Goal: Task Accomplishment & Management: Manage account settings

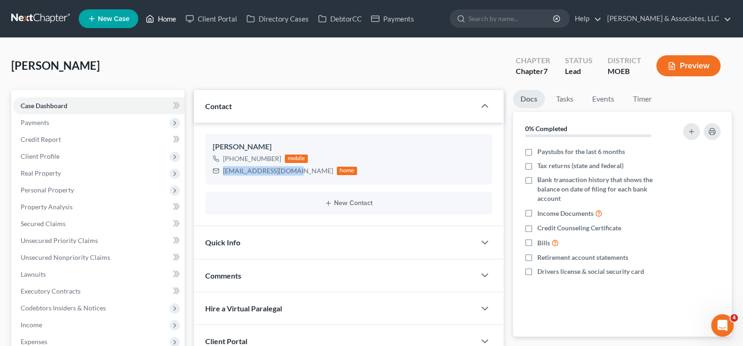
drag, startPoint x: 169, startPoint y: 19, endPoint x: 415, endPoint y: 72, distance: 252.2
click at [169, 19] on link "Home" at bounding box center [161, 18] width 40 height 17
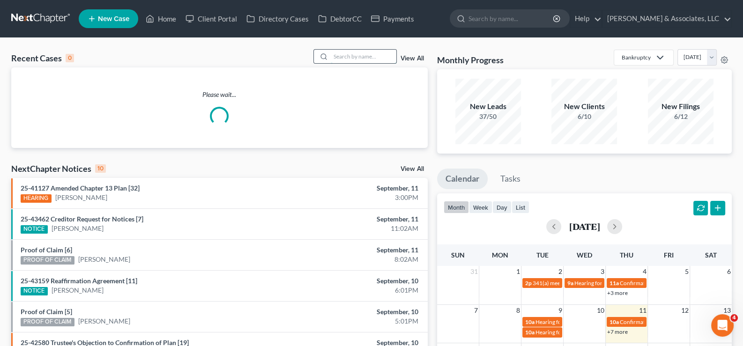
click at [362, 53] on input "search" at bounding box center [364, 57] width 66 height 14
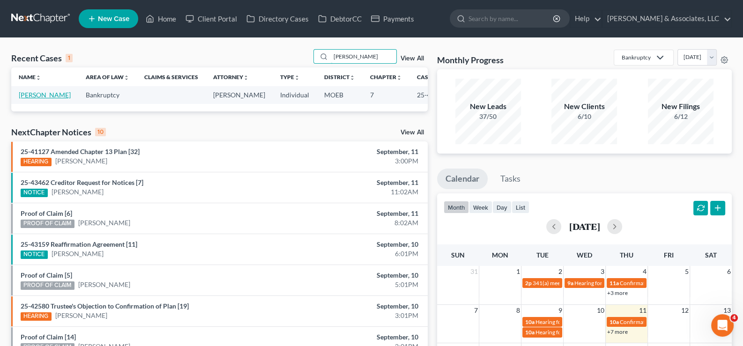
type input "[PERSON_NAME]"
click at [37, 93] on link "[PERSON_NAME]" at bounding box center [45, 95] width 52 height 8
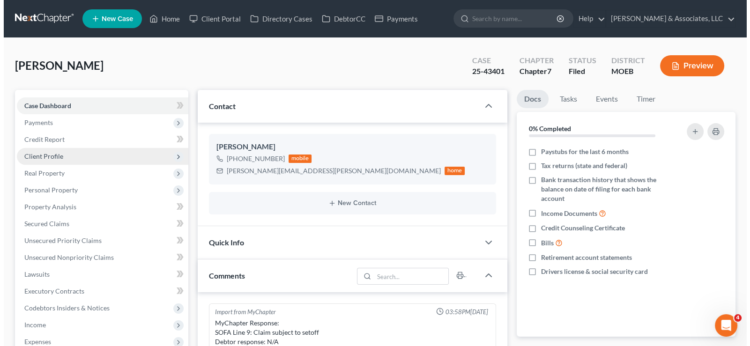
scroll to position [932, 0]
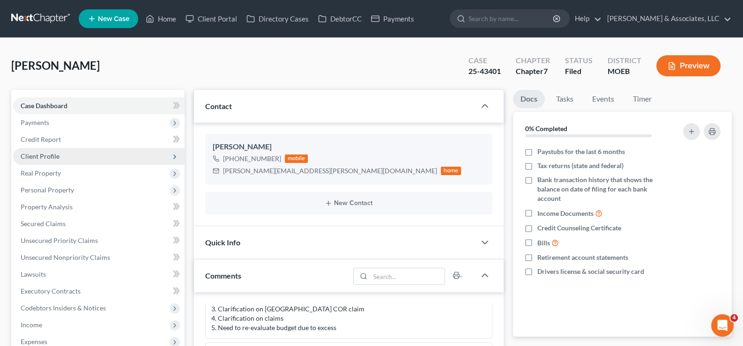
click at [40, 154] on span "Client Profile" at bounding box center [40, 156] width 39 height 8
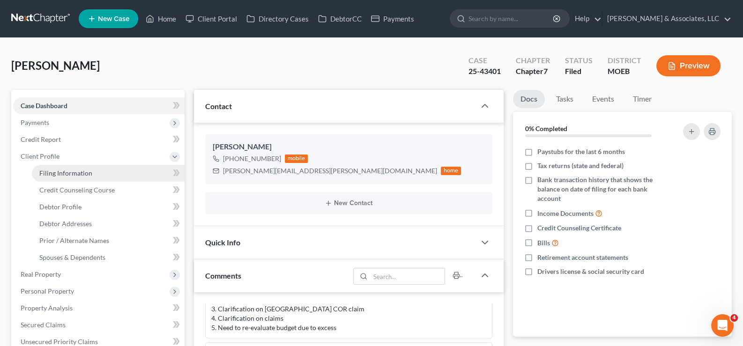
click at [55, 170] on span "Filing Information" at bounding box center [65, 173] width 53 height 8
select select "1"
select select "0"
select select "45"
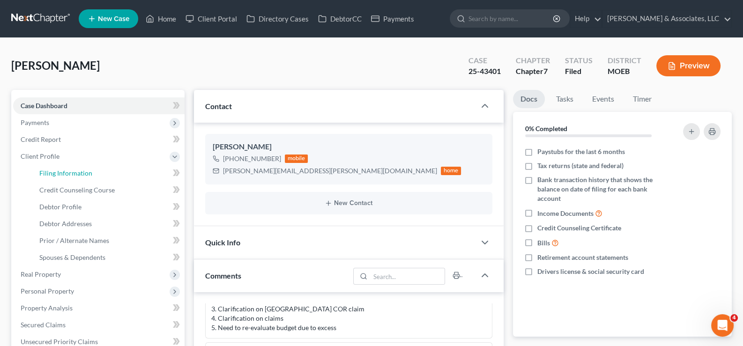
select select "0"
select select "26"
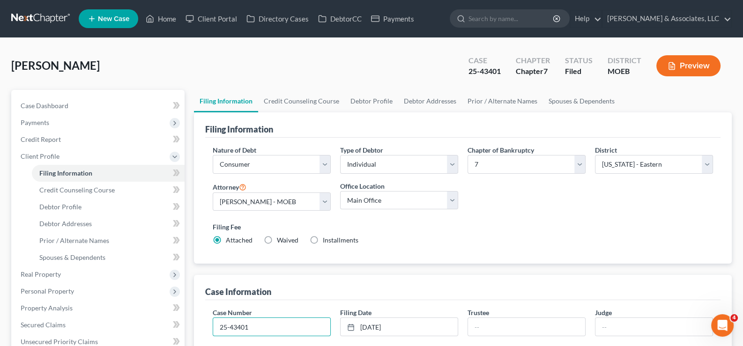
drag, startPoint x: 253, startPoint y: 324, endPoint x: 207, endPoint y: 324, distance: 46.4
drag, startPoint x: 217, startPoint y: 18, endPoint x: 477, endPoint y: 100, distance: 272.7
click at [217, 18] on link "Client Portal" at bounding box center [211, 18] width 61 height 17
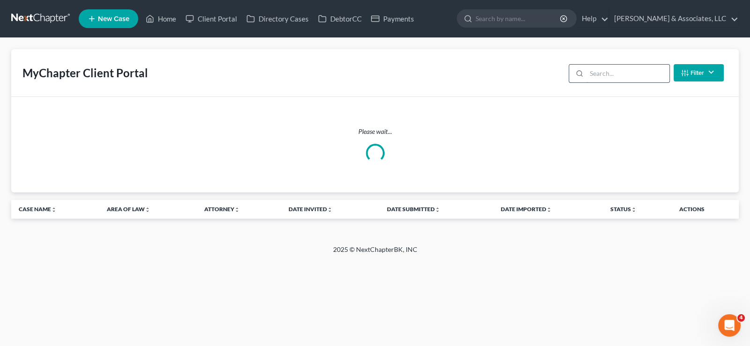
click at [595, 74] on input "search" at bounding box center [628, 74] width 83 height 18
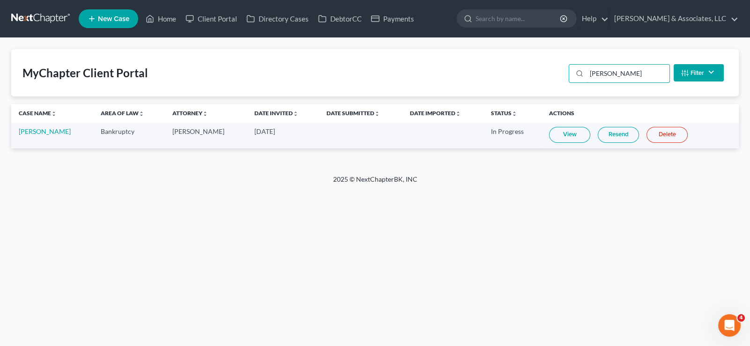
type input "[PERSON_NAME]"
click at [616, 133] on link "Resend" at bounding box center [618, 135] width 41 height 16
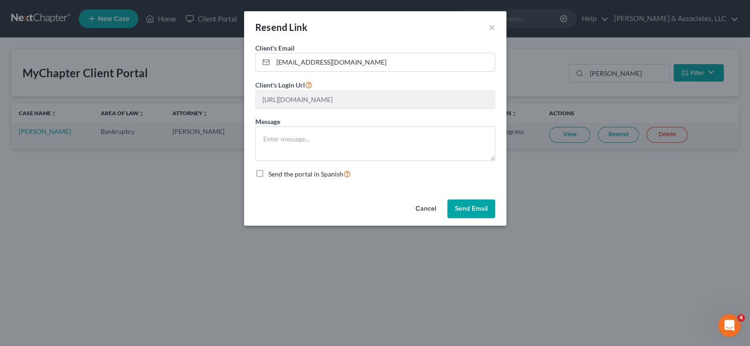
click at [466, 211] on button "Send Email" at bounding box center [471, 209] width 48 height 19
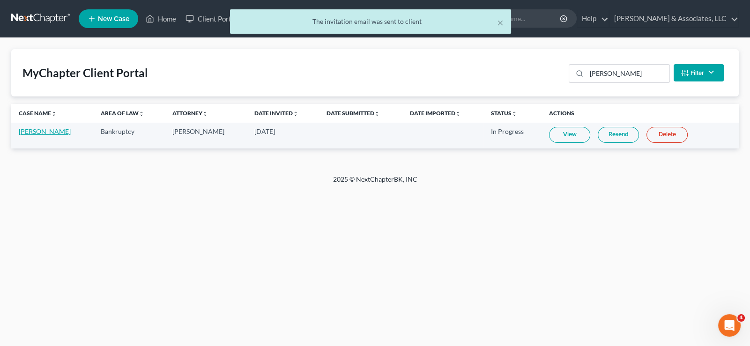
click at [35, 133] on link "[PERSON_NAME]" at bounding box center [45, 131] width 52 height 8
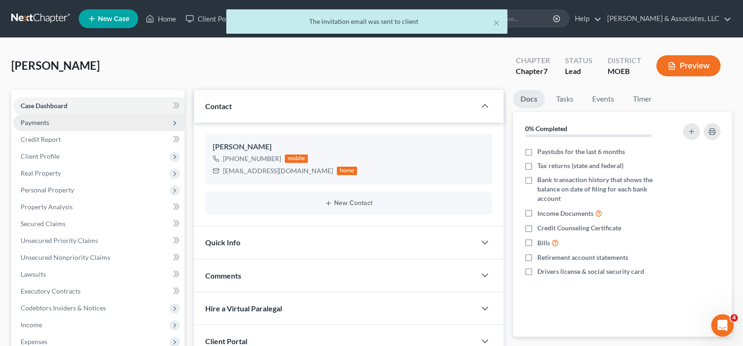
click at [36, 122] on span "Payments" at bounding box center [35, 123] width 29 height 8
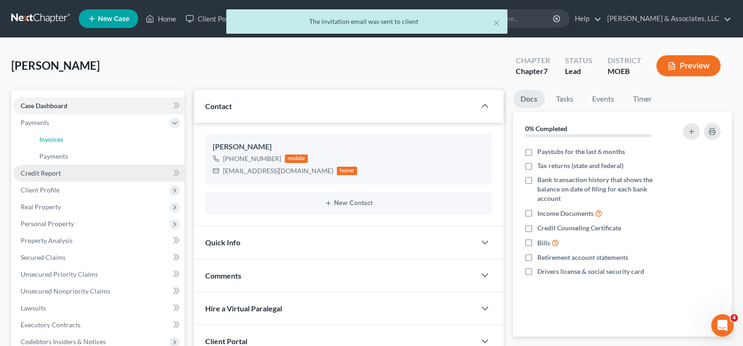
click at [42, 139] on span "Invoices" at bounding box center [51, 139] width 24 height 8
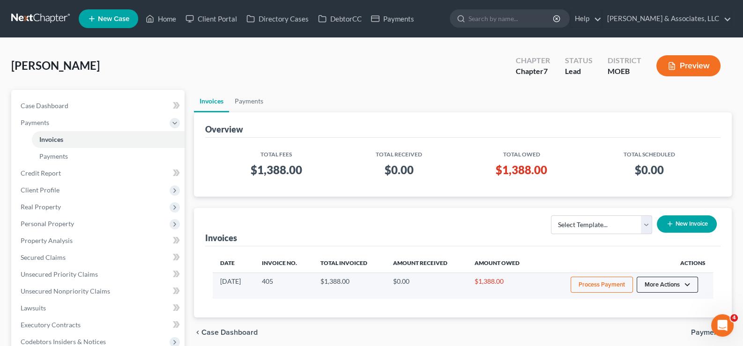
click at [687, 287] on button "More Actions" at bounding box center [667, 285] width 61 height 16
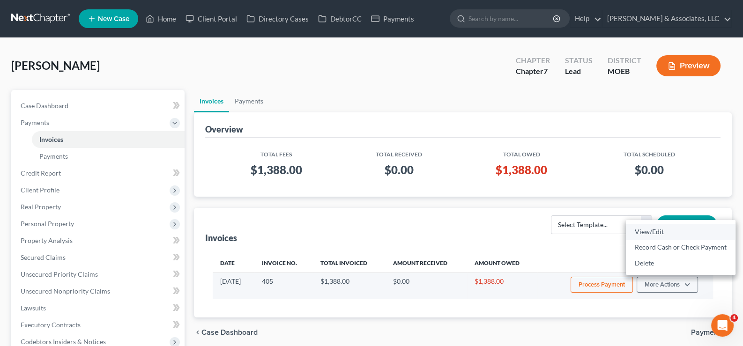
click at [655, 232] on link "View/Edit" at bounding box center [681, 232] width 110 height 16
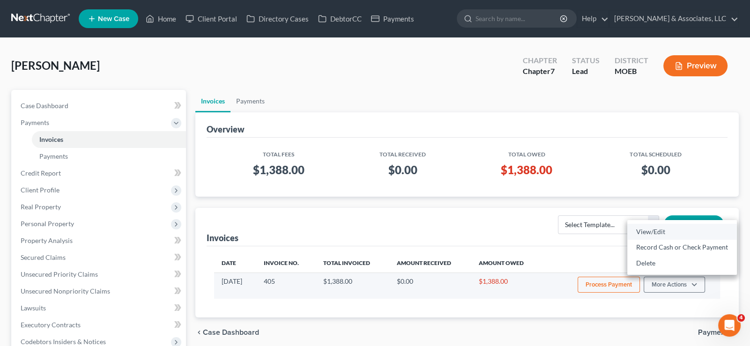
select select "1"
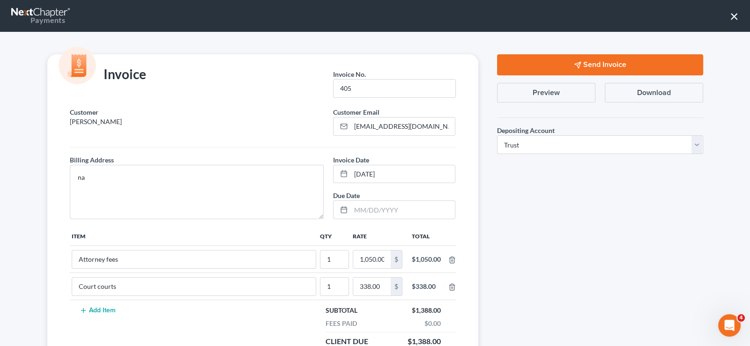
click at [588, 66] on button "Send Invoice" at bounding box center [600, 64] width 206 height 21
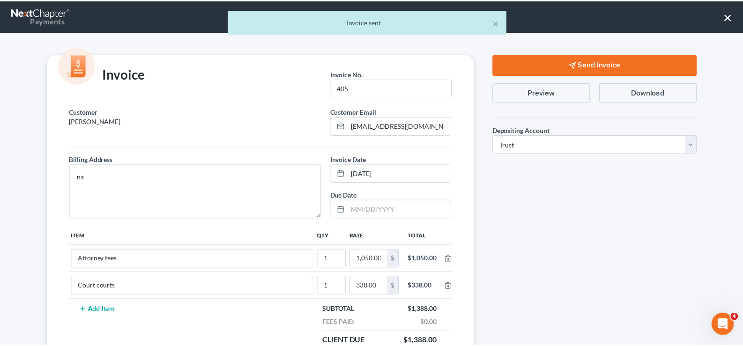
scroll to position [105, 0]
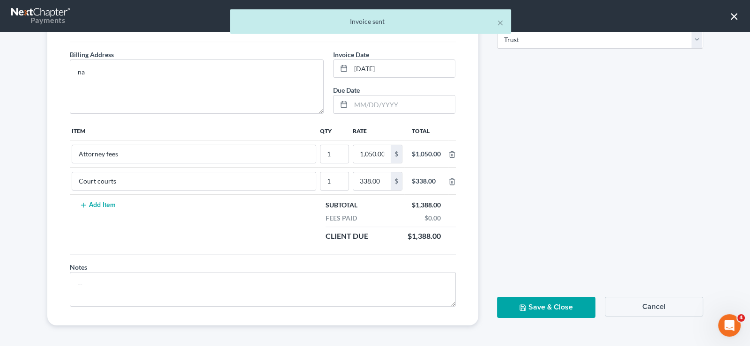
click at [543, 305] on button "Save & Close" at bounding box center [546, 307] width 98 height 21
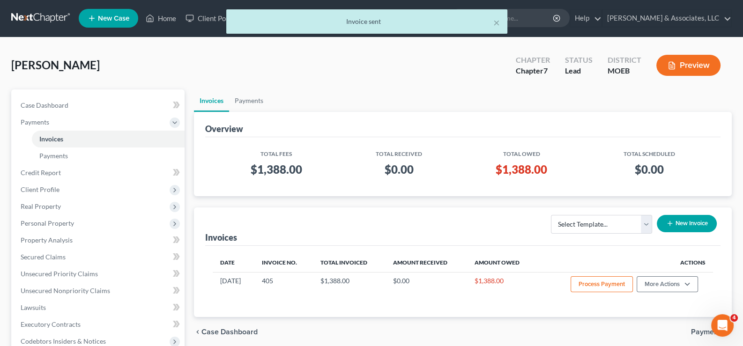
scroll to position [0, 0]
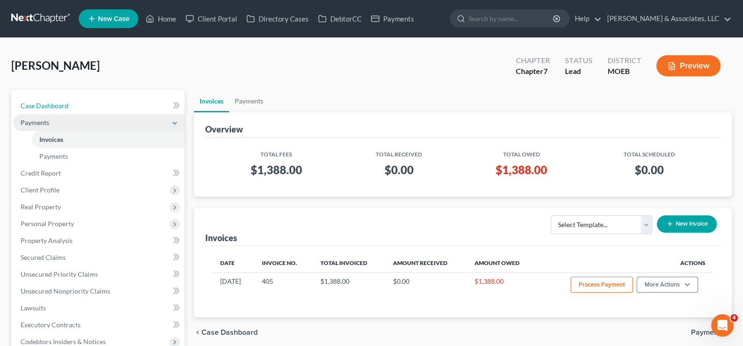
click at [46, 111] on link "Case Dashboard" at bounding box center [98, 105] width 171 height 17
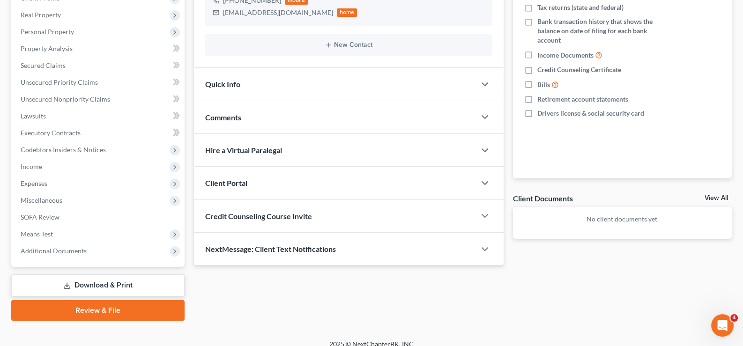
scroll to position [168, 0]
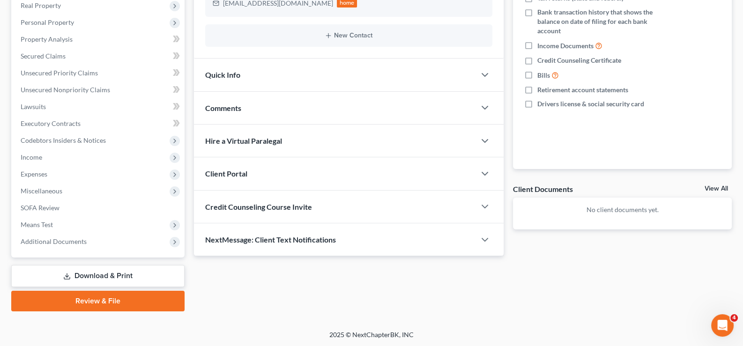
click at [263, 210] on span "Credit Counseling Course Invite" at bounding box center [258, 206] width 107 height 9
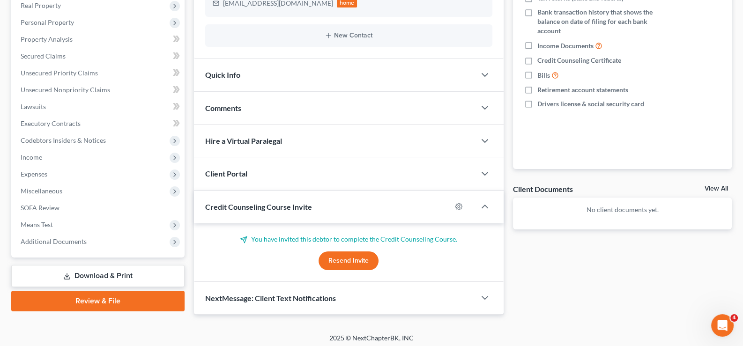
click at [351, 260] on button "Resend Invite" at bounding box center [349, 261] width 60 height 19
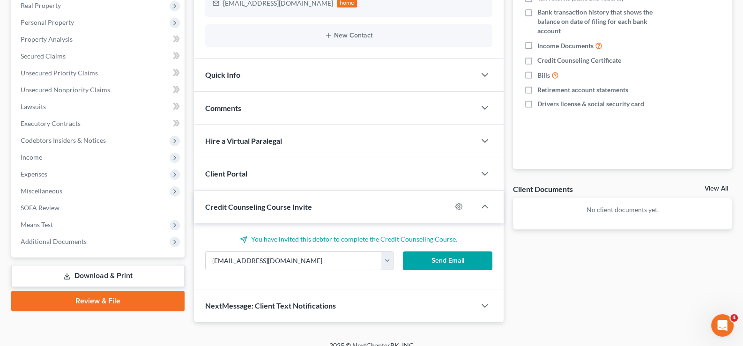
click at [465, 253] on button "Send Email" at bounding box center [447, 261] width 89 height 19
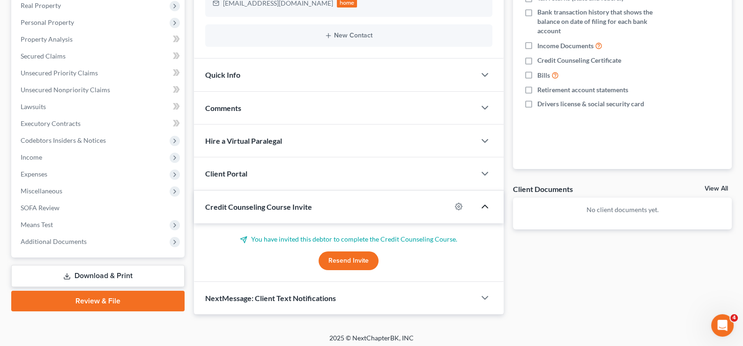
click at [486, 204] on icon "button" at bounding box center [484, 206] width 11 height 11
